Goal: Information Seeking & Learning: Learn about a topic

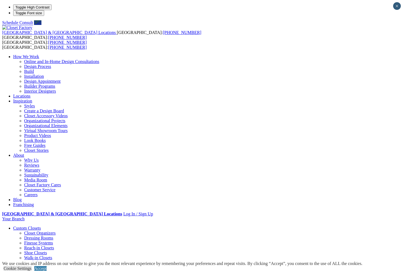
drag, startPoint x: 162, startPoint y: 249, endPoint x: 249, endPoint y: 211, distance: 94.6
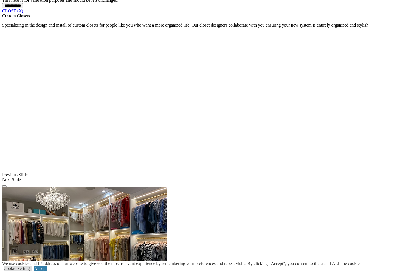
scroll to position [499, 0]
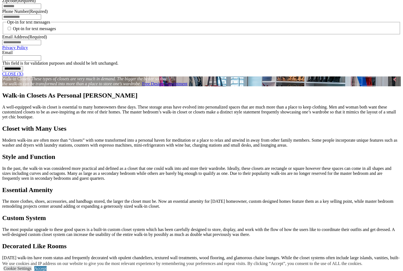
scroll to position [433, 0]
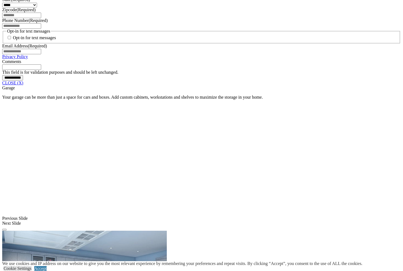
scroll to position [423, 0]
